Goal: Find contact information: Find contact information

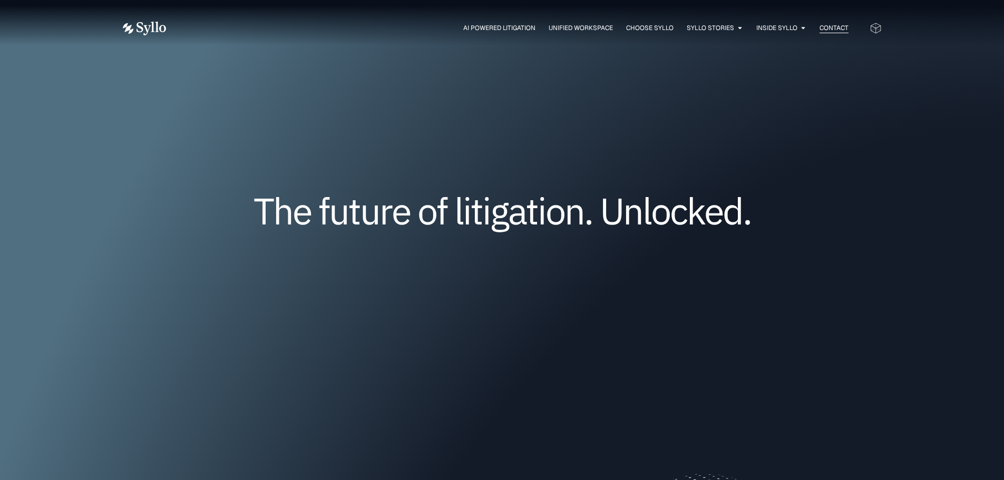
click at [836, 28] on span "Contact" at bounding box center [833, 27] width 29 height 9
click at [152, 27] on img at bounding box center [144, 29] width 43 height 14
